Goal: Task Accomplishment & Management: Manage account settings

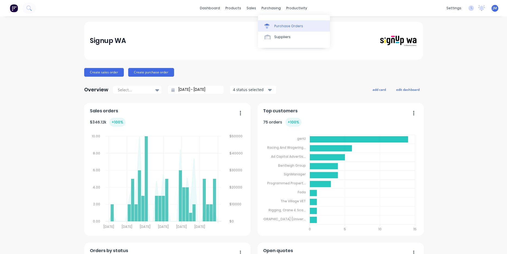
click at [262, 21] on link "Purchase Orders" at bounding box center [294, 25] width 72 height 11
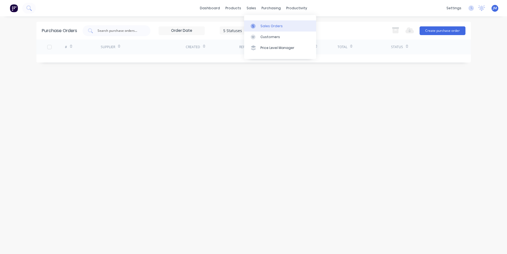
click at [261, 27] on div "Sales Orders" at bounding box center [272, 26] width 22 height 5
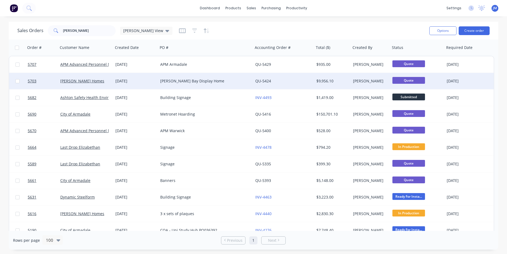
click at [172, 81] on div "[PERSON_NAME] Bay Display Home" at bounding box center [203, 80] width 86 height 5
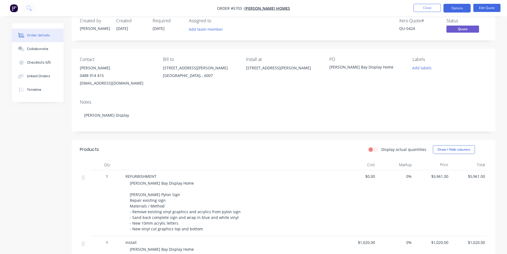
scroll to position [10, 0]
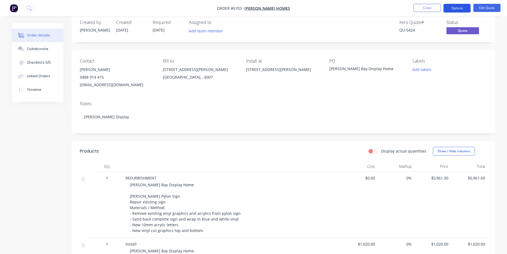
click at [454, 8] on button "Options" at bounding box center [457, 8] width 27 height 9
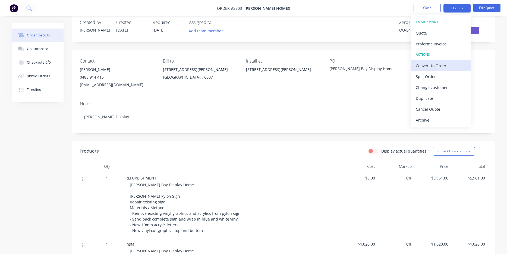
click at [441, 66] on div "Convert to Order" at bounding box center [441, 66] width 50 height 8
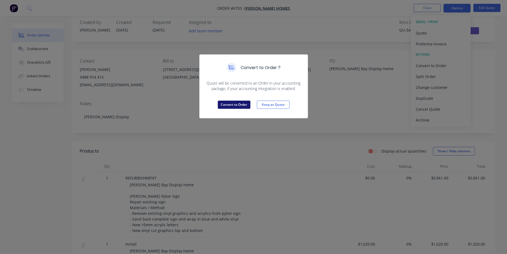
click at [243, 105] on button "Convert to Order" at bounding box center [234, 105] width 33 height 8
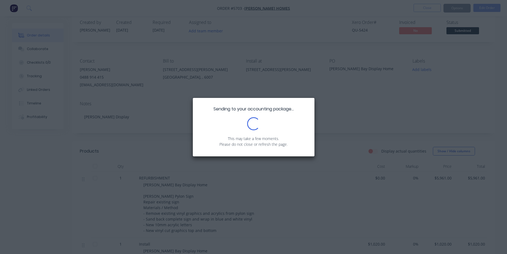
click at [428, 9] on div "Sending to your accounting package... Loading... This may take a few moments. P…" at bounding box center [253, 127] width 507 height 254
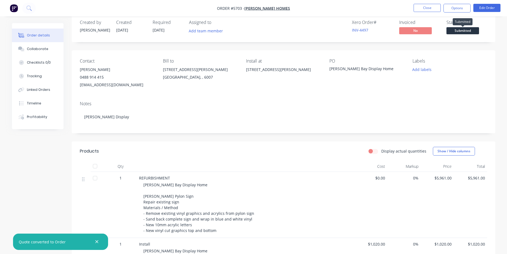
click at [462, 34] on span "Submitted" at bounding box center [463, 30] width 33 height 7
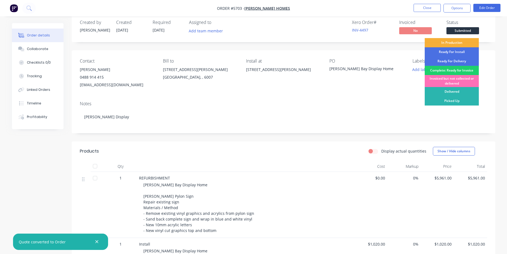
click at [459, 43] on div "In Production" at bounding box center [452, 42] width 54 height 9
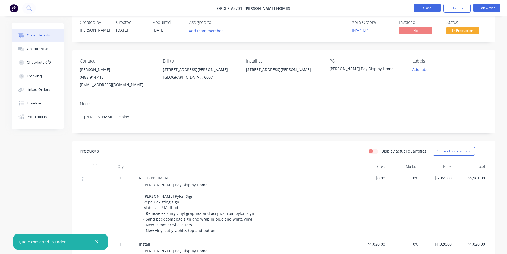
click at [426, 11] on button "Close" at bounding box center [427, 8] width 27 height 8
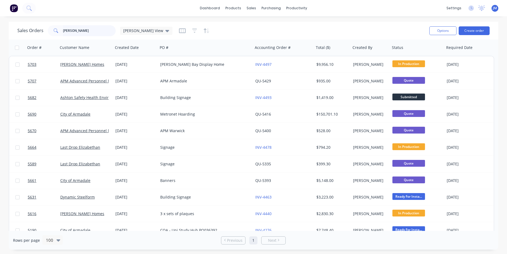
click at [88, 29] on input "[PERSON_NAME]" at bounding box center [89, 30] width 53 height 11
drag, startPoint x: 263, startPoint y: 22, endPoint x: 92, endPoint y: 23, distance: 171.4
click at [263, 22] on link "Sales Orders" at bounding box center [280, 25] width 72 height 11
click at [266, 26] on div "Sales Orders" at bounding box center [272, 26] width 22 height 5
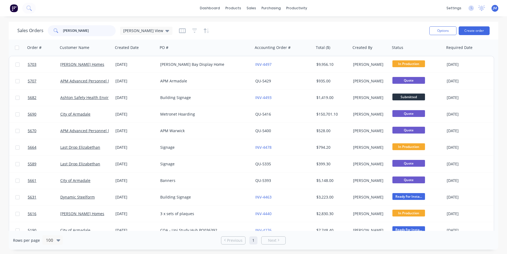
click at [76, 34] on input "[PERSON_NAME]" at bounding box center [89, 30] width 53 height 11
click at [76, 33] on input "[PERSON_NAME]" at bounding box center [89, 30] width 53 height 11
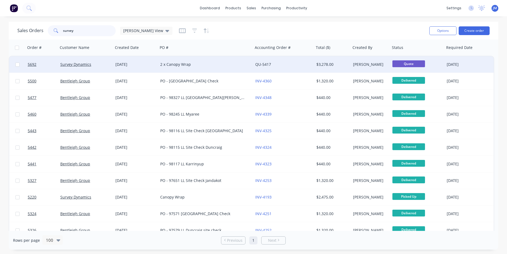
type input "survey"
click at [119, 67] on div "[DATE]" at bounding box center [135, 64] width 40 height 5
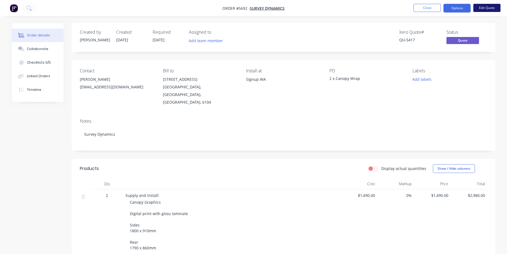
click at [489, 10] on button "Edit Quote" at bounding box center [486, 8] width 27 height 8
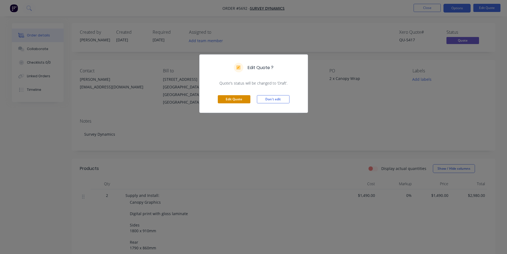
click at [240, 100] on button "Edit Quote" at bounding box center [234, 99] width 33 height 8
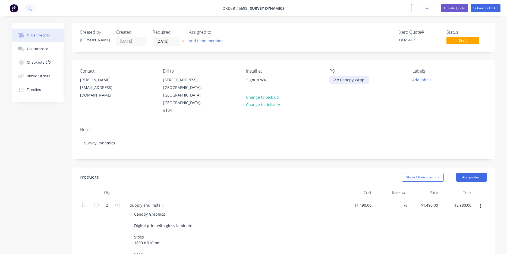
click at [332, 80] on div "2 x Canopy Wrap" at bounding box center [349, 80] width 39 height 8
paste div
click at [159, 42] on input "[DATE]" at bounding box center [166, 41] width 27 height 8
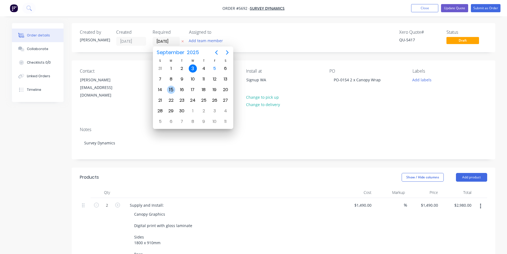
click at [171, 90] on div "15" at bounding box center [171, 90] width 8 height 8
type input "[DATE]"
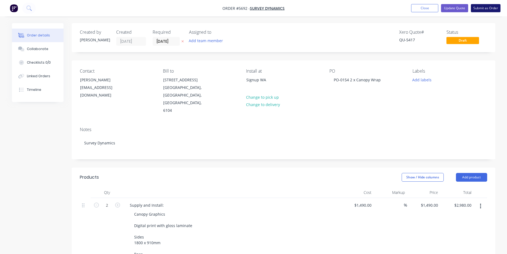
click at [488, 10] on button "Submit as Order" at bounding box center [486, 8] width 30 height 8
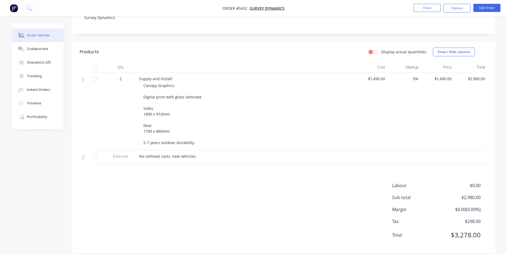
scroll to position [116, 0]
